Goal: Task Accomplishment & Management: Use online tool/utility

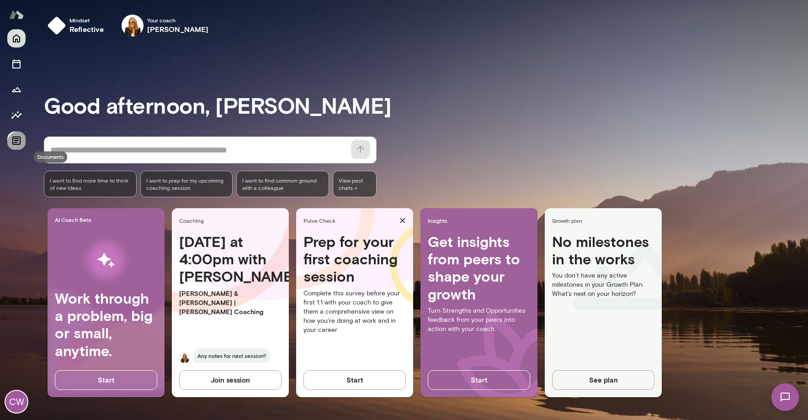
click at [16, 145] on icon "Documents" at bounding box center [16, 141] width 8 height 8
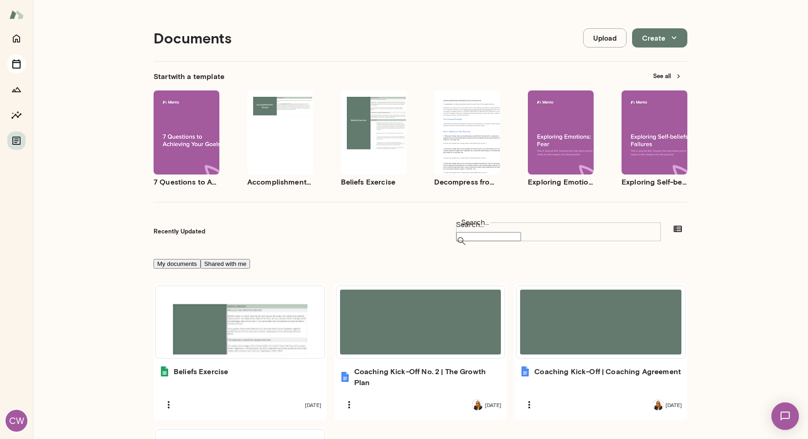
click at [11, 64] on icon "Sessions" at bounding box center [16, 63] width 11 height 11
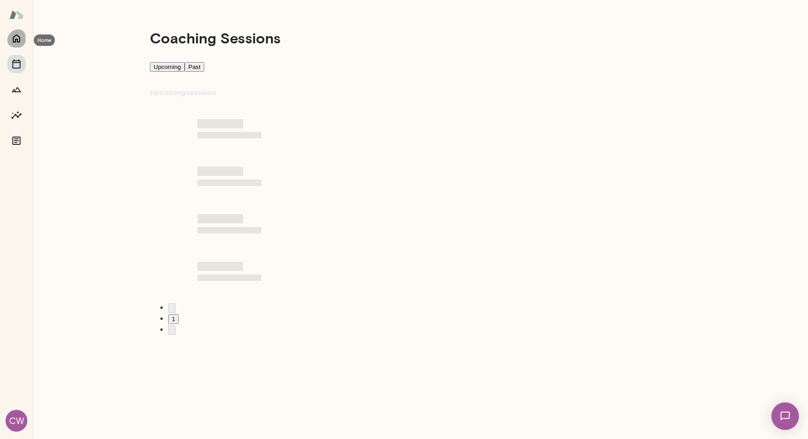
click at [20, 39] on icon "Home" at bounding box center [16, 39] width 7 height 8
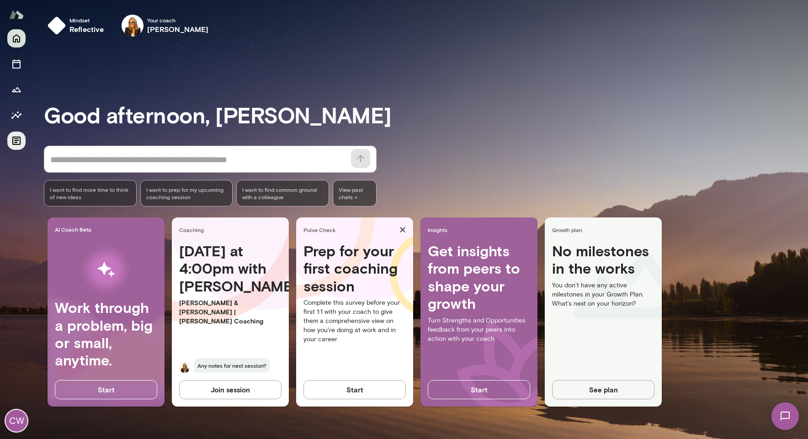
click at [18, 145] on icon "Documents" at bounding box center [16, 141] width 8 height 8
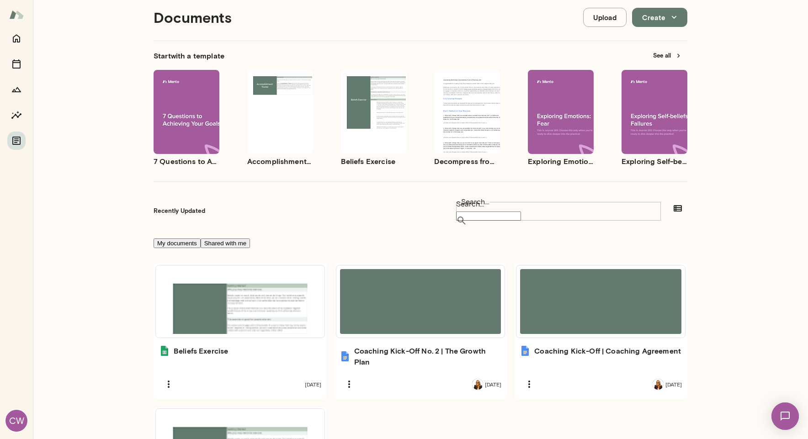
scroll to position [15, 0]
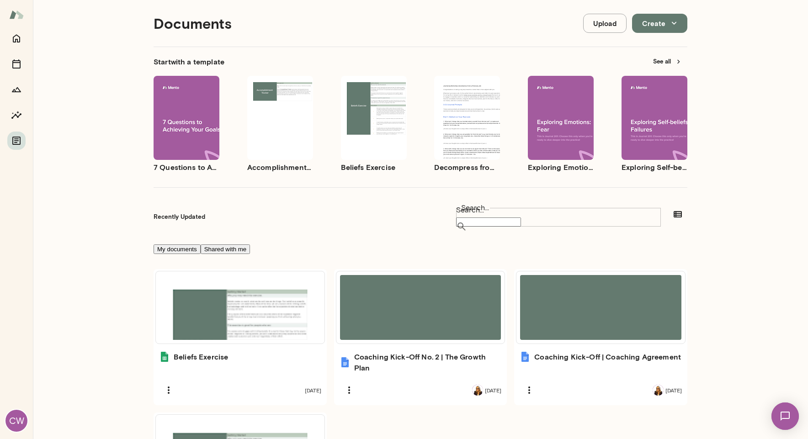
click at [575, 27] on button "Create" at bounding box center [659, 23] width 55 height 19
click at [546, 7] on div at bounding box center [404, 7] width 808 height 0
click at [521, 217] on input "Search..." at bounding box center [488, 221] width 65 height 9
type input "******"
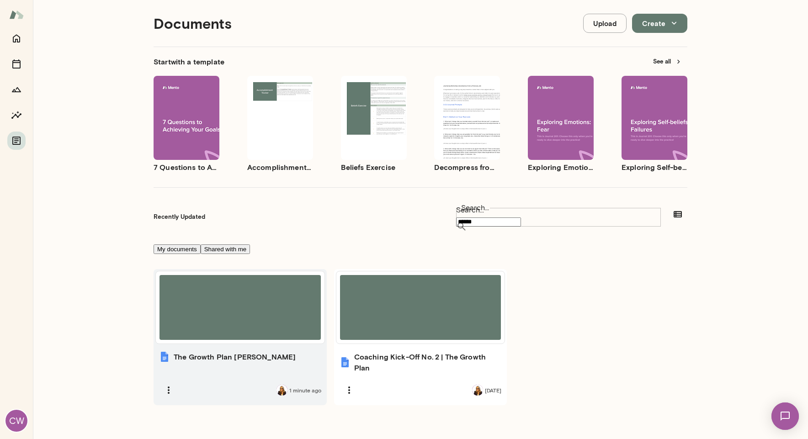
click at [235, 311] on div at bounding box center [239, 307] width 161 height 65
